Goal: Information Seeking & Learning: Find specific page/section

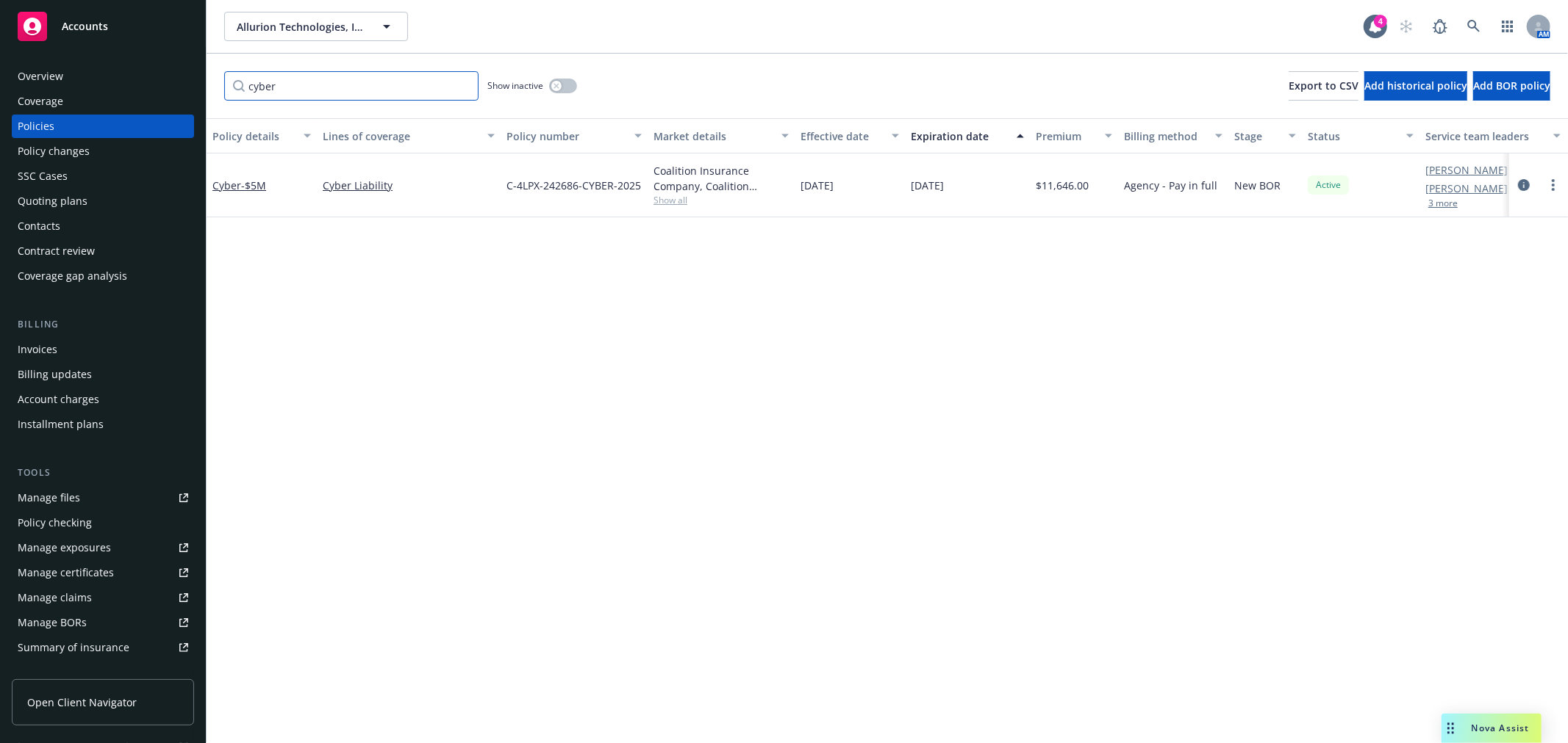
drag, startPoint x: 312, startPoint y: 76, endPoint x: 130, endPoint y: 76, distance: 182.0
click at [130, 76] on div "Accounts Overview Coverage Policies Policy changes SSC Cases Quoting plans Cont…" at bounding box center [784, 371] width 1568 height 743
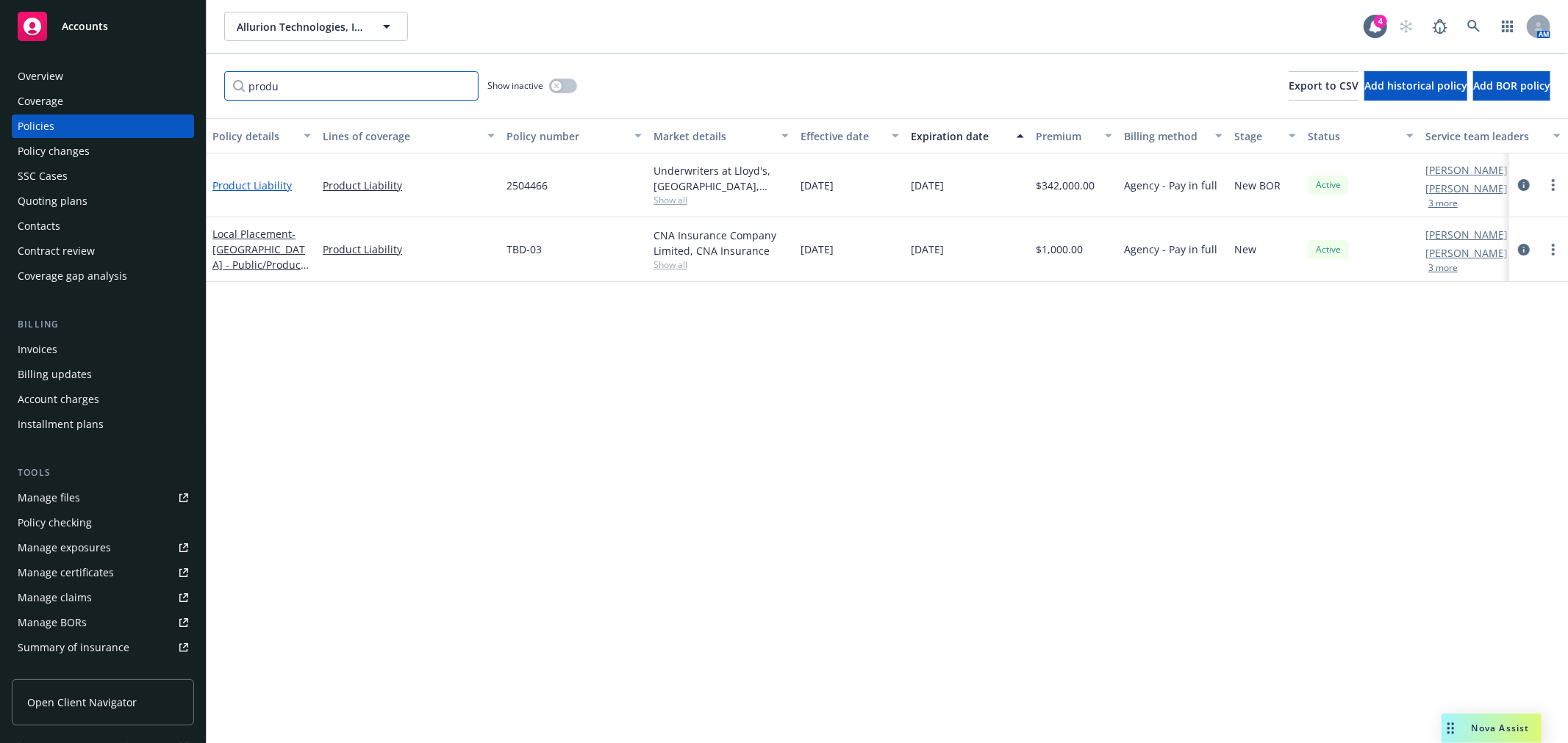
type input "produ"
click at [235, 185] on link "Product Liability" at bounding box center [252, 185] width 79 height 14
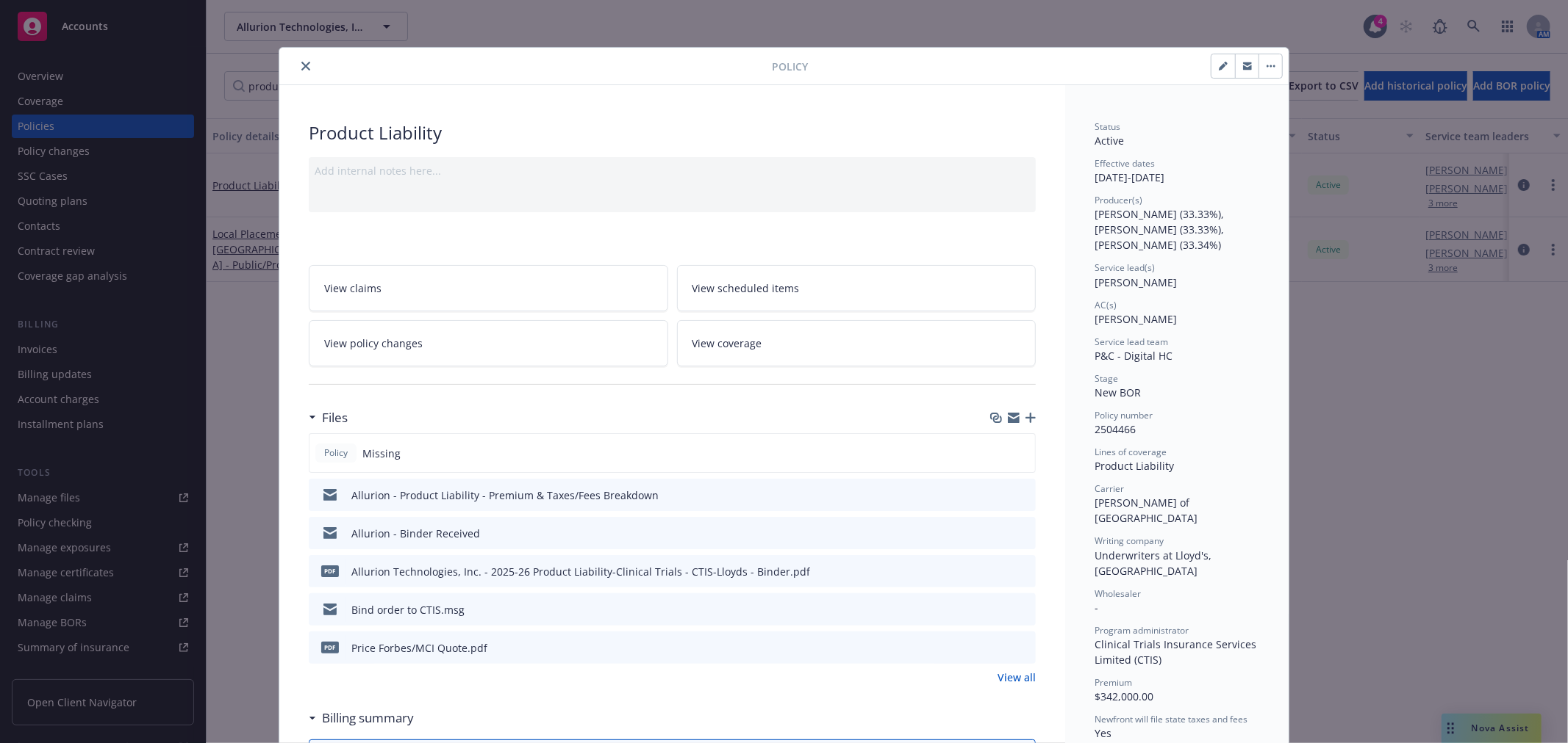
click at [301, 69] on icon "close" at bounding box center [305, 66] width 9 height 9
